Goal: Task Accomplishment & Management: Complete application form

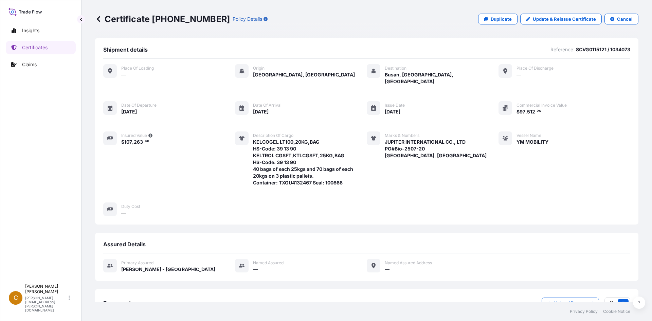
click at [100, 20] on icon at bounding box center [98, 19] width 7 height 7
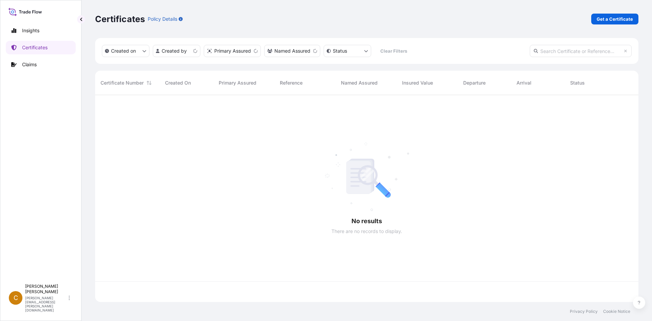
scroll to position [205, 538]
click at [612, 16] on p "Get a Certificate" at bounding box center [615, 19] width 36 height 7
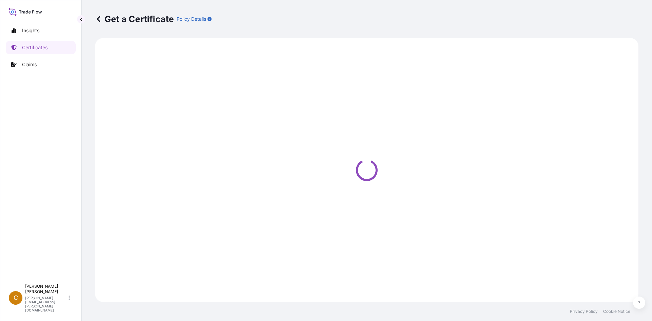
select select "Sea"
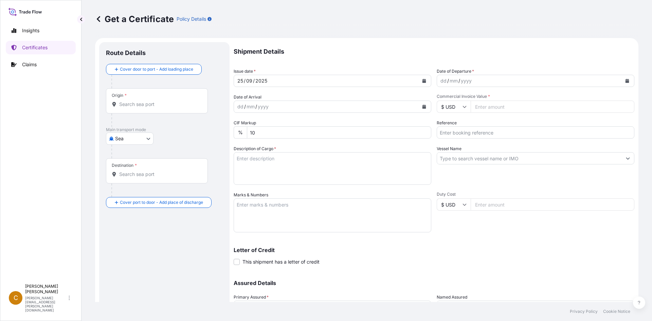
click at [485, 107] on input "Commercial Invoice Value *" at bounding box center [553, 107] width 164 height 12
type input "13600"
click at [515, 80] on div "dd / mm / yyyy" at bounding box center [529, 81] width 185 height 12
click at [495, 128] on input "Reference" at bounding box center [536, 132] width 198 height 12
paste input "SCVG0115566"
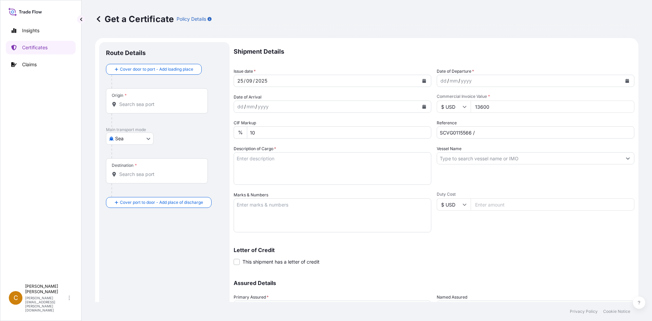
click at [495, 133] on input "SCVG0115566 /" at bounding box center [536, 132] width 198 height 12
paste input "1033347"
type input "SCVG0115566 / 1033347"
click at [484, 80] on div "dd / mm / yyyy" at bounding box center [529, 81] width 185 height 12
click at [627, 79] on button "Calendar" at bounding box center [627, 80] width 11 height 11
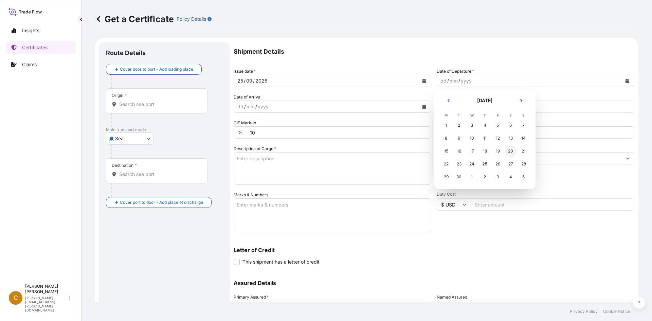
click at [508, 148] on div "20" at bounding box center [511, 151] width 12 height 12
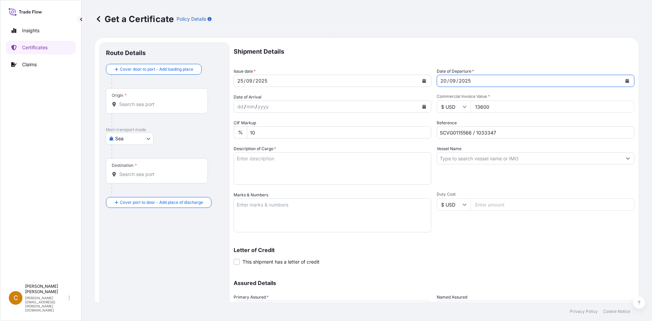
click at [165, 96] on div "Origin *" at bounding box center [157, 100] width 102 height 25
click at [165, 101] on input "Origin *" at bounding box center [159, 104] width 80 height 7
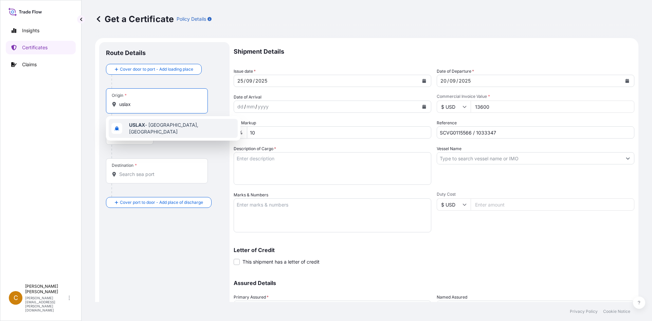
click at [156, 124] on span "USLAX - [GEOGRAPHIC_DATA], [GEOGRAPHIC_DATA]" at bounding box center [182, 129] width 106 height 14
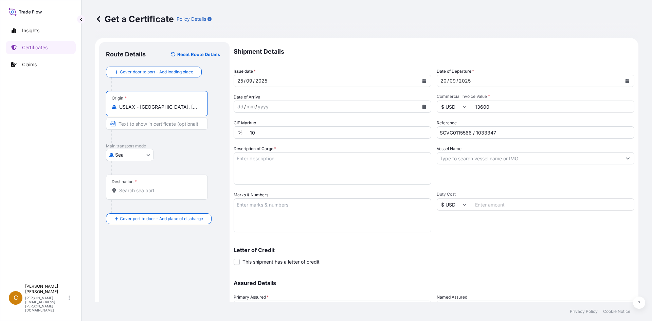
type input "USLAX - [GEOGRAPHIC_DATA], [GEOGRAPHIC_DATA]"
click at [151, 184] on div "Destination *" at bounding box center [157, 187] width 102 height 25
click at [151, 187] on input "Destination *" at bounding box center [159, 190] width 80 height 7
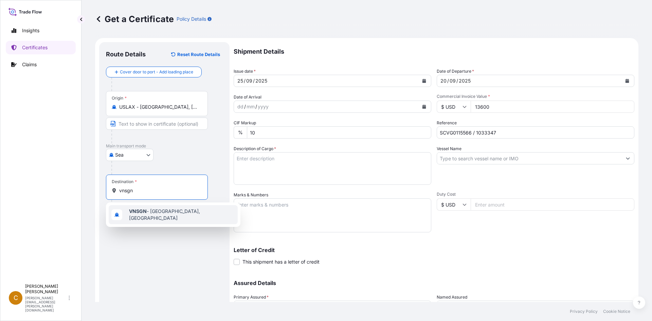
click at [157, 214] on span "VNSGN - [GEOGRAPHIC_DATA], [GEOGRAPHIC_DATA]" at bounding box center [182, 215] width 106 height 14
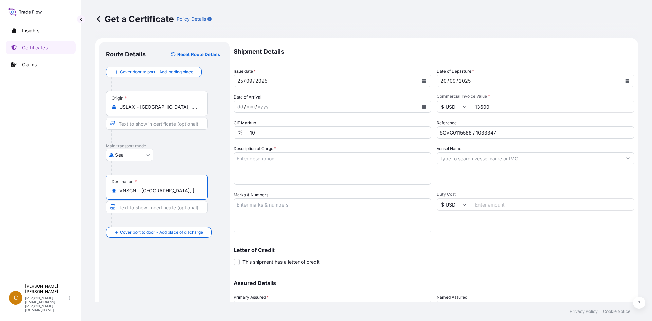
type input "VNSGN - [GEOGRAPHIC_DATA], [GEOGRAPHIC_DATA]"
click at [425, 107] on button "Calendar" at bounding box center [424, 106] width 11 height 11
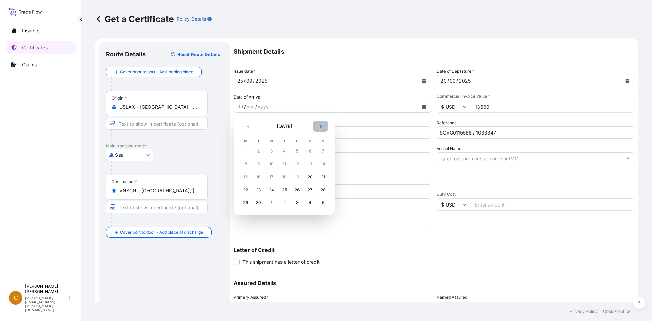
click at [319, 124] on button "Next" at bounding box center [320, 126] width 15 height 11
click at [254, 188] on div "21" at bounding box center [258, 190] width 12 height 12
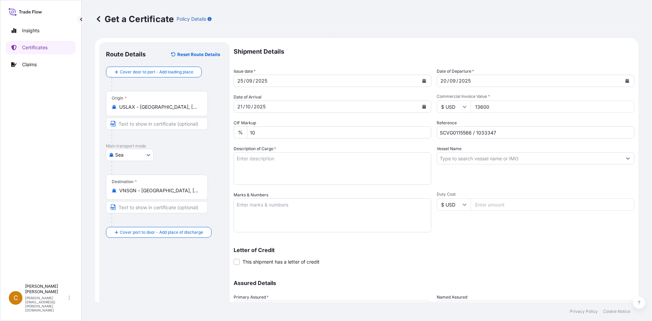
click at [497, 160] on input "Vessel Name" at bounding box center [529, 158] width 185 height 12
paste input "WAN HAI A12"
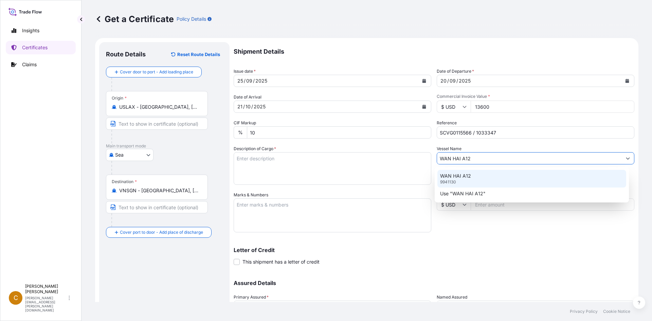
click at [485, 176] on div "WAN HAI A12 9941130" at bounding box center [531, 179] width 189 height 18
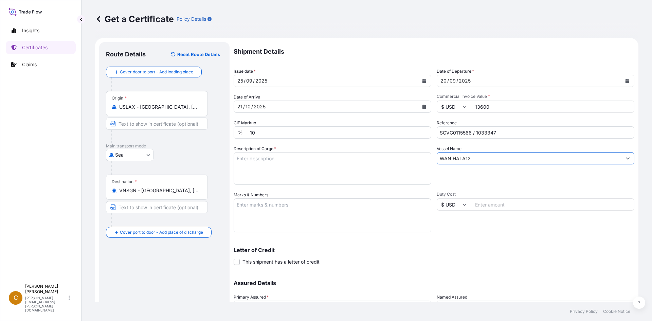
type input "WAN HAI A12"
click at [275, 201] on textarea "Marks & Numbers" at bounding box center [333, 215] width 198 height 34
paste textarea "ASIA CHEMICAL CORPORATION ACC-25070182 [GEOGRAPHIC_DATA]"
type textarea "ASIA CHEMICAL CORPORATION ACC-25070182 [GEOGRAPHIC_DATA]"
click at [287, 168] on textarea "Description of Cargo *" at bounding box center [333, 168] width 198 height 33
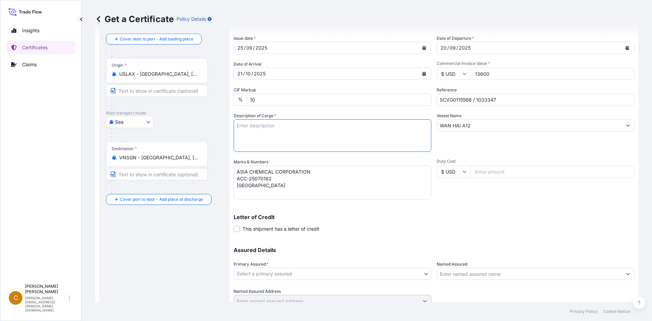
scroll to position [61, 0]
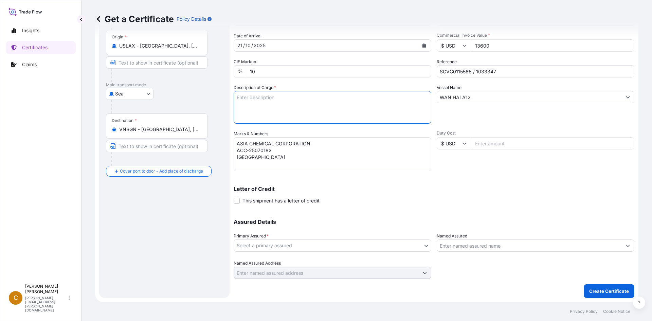
click at [354, 242] on body "Insights Certificates Claims C Clayton James [EMAIL_ADDRESS][PERSON_NAME][DOMAI…" at bounding box center [326, 160] width 652 height 321
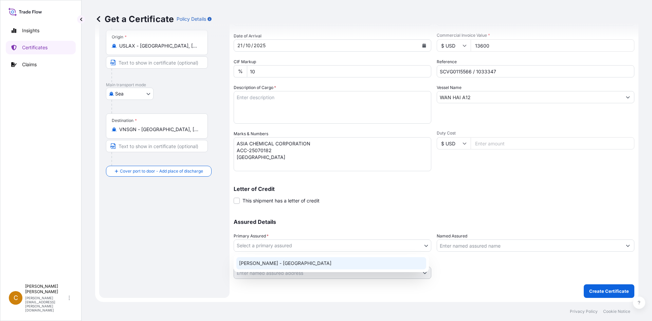
click at [329, 258] on div "[PERSON_NAME] - [GEOGRAPHIC_DATA]" at bounding box center [331, 263] width 190 height 12
select select "31650"
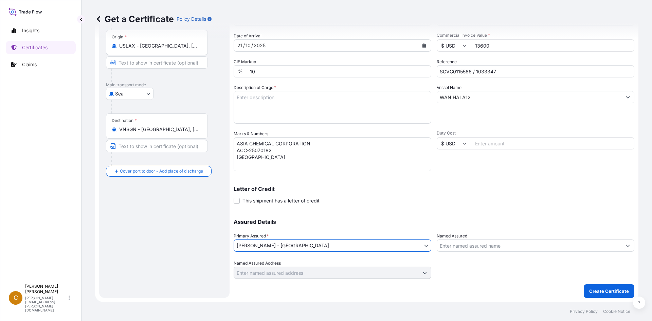
click at [286, 97] on textarea "Description of Cargo *" at bounding box center [333, 107] width 198 height 33
click at [293, 94] on textarea "Description of Cargo *" at bounding box center [333, 107] width 198 height 33
paste textarea "KELTROL,KTL,25KG,BAG HS-Code: 39 13 90"
type textarea "KELTROL,KTL,25KG,BAG HS-Code: 39 13 90"
click at [316, 160] on textarea "ASIA CHEMICAL CORPORATION ACC-25070182 [GEOGRAPHIC_DATA]" at bounding box center [333, 154] width 198 height 34
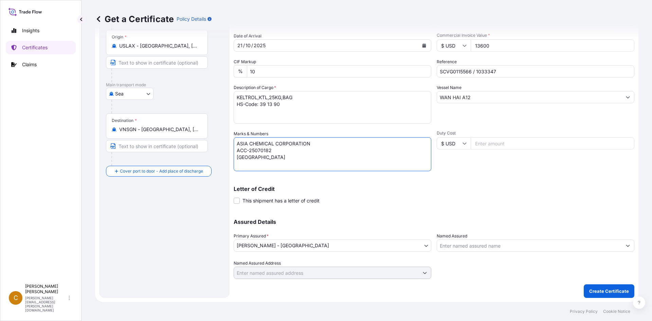
paste textarea "40 Bags of net 25KG each on 01 Heat Treated Pallet"
click at [565, 112] on div "Vessel Name WAN HAI A12" at bounding box center [536, 103] width 198 height 39
click at [312, 166] on textarea "ASIA CHEMICAL CORPORATION ACC-25070182 [GEOGRAPHIC_DATA] 40 Bags of net 25KG ea…" at bounding box center [333, 154] width 198 height 34
paste textarea "NYKU4916789"
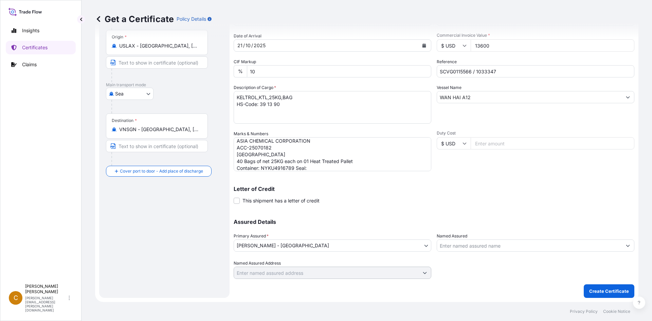
click at [339, 168] on textarea "ASIA CHEMICAL CORPORATION ACC-25070182 [GEOGRAPHIC_DATA] 40 Bags of net 25KG ea…" at bounding box center [333, 154] width 198 height 34
paste textarea "100827"
click at [571, 122] on div "Vessel Name WAN HAI A12" at bounding box center [536, 103] width 198 height 39
drag, startPoint x: 235, startPoint y: 160, endPoint x: 335, endPoint y: 167, distance: 99.4
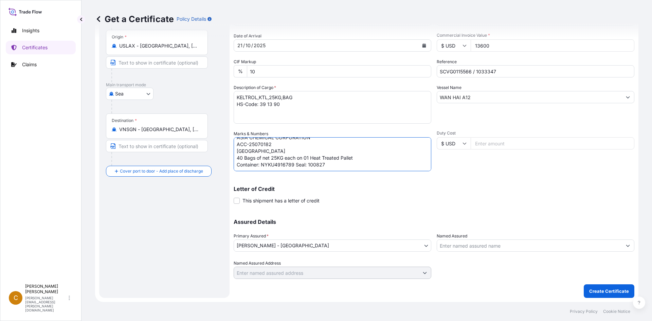
click at [335, 167] on textarea "ASIA CHEMICAL CORPORATION ACC-25070182 [GEOGRAPHIC_DATA] 40 Bags of net 25KG ea…" at bounding box center [333, 154] width 198 height 34
type textarea "ASIA CHEMICAL CORPORATION ACC-25070182 [GEOGRAPHIC_DATA]"
click at [291, 107] on textarea "KELTROL,KTL,25KG,BAG HS-Code: 39 13 90" at bounding box center [333, 107] width 198 height 33
paste textarea "40 Bags of net 25KG each on 01 Heat Treated Pallet Container: NYKU4916789 Seal:…"
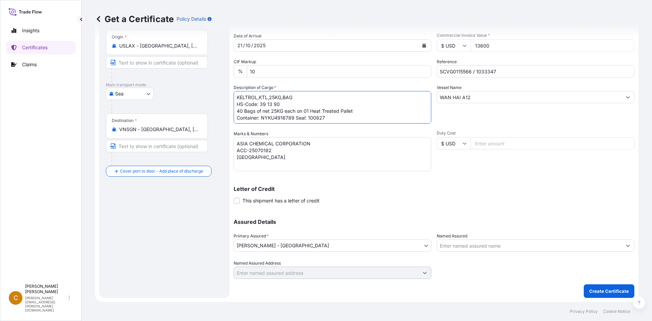
type textarea "KELTROL,KTL,25KG,BAG HS-Code: 39 13 90 40 Bags of net 25KG each on 01 Heat Trea…"
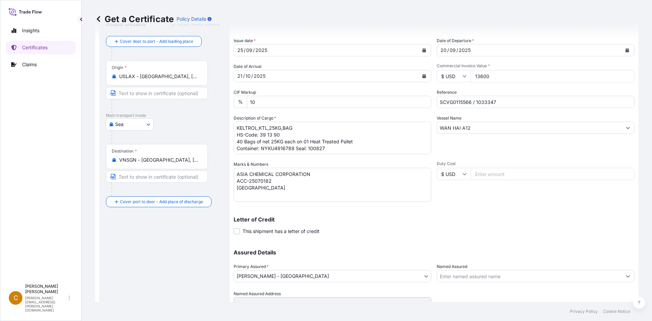
scroll to position [61, 0]
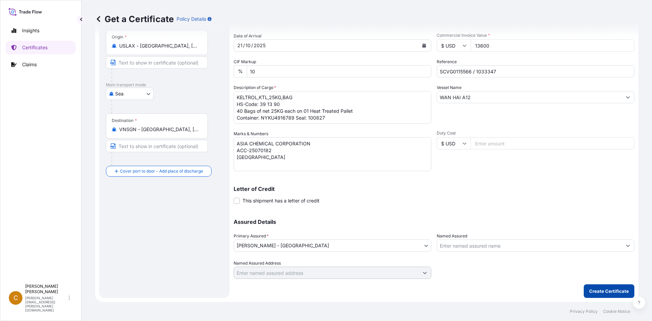
click at [589, 286] on button "Create Certificate" at bounding box center [609, 291] width 51 height 14
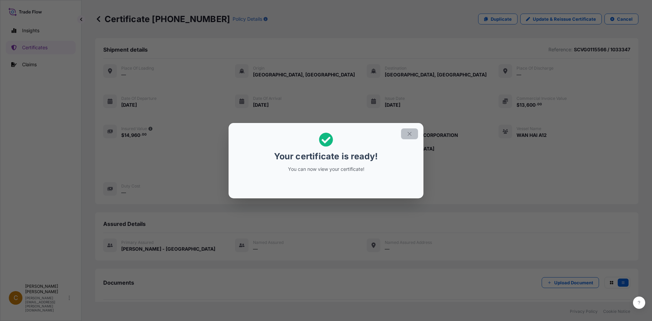
click at [408, 135] on icon "button" at bounding box center [410, 134] width 6 height 6
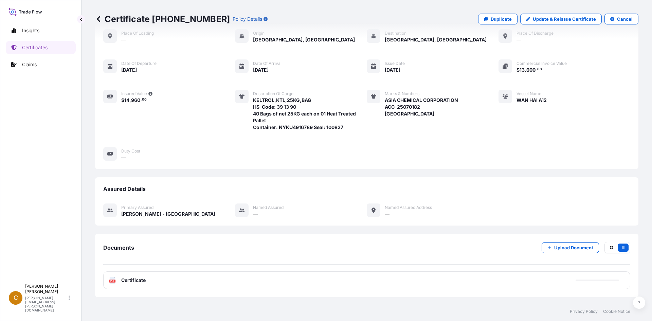
scroll to position [73, 0]
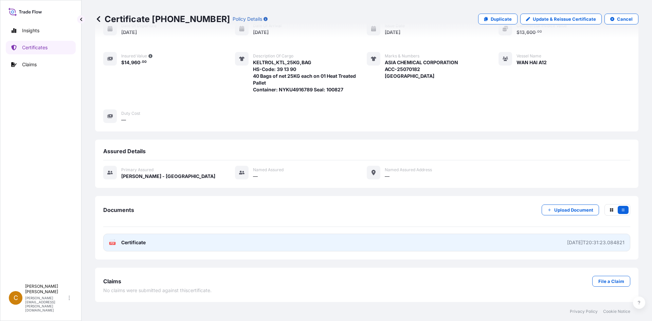
click at [544, 242] on link "PDF Certificate [DATE]T20:31:23.084821" at bounding box center [366, 243] width 527 height 18
